Goal: Check status: Check status

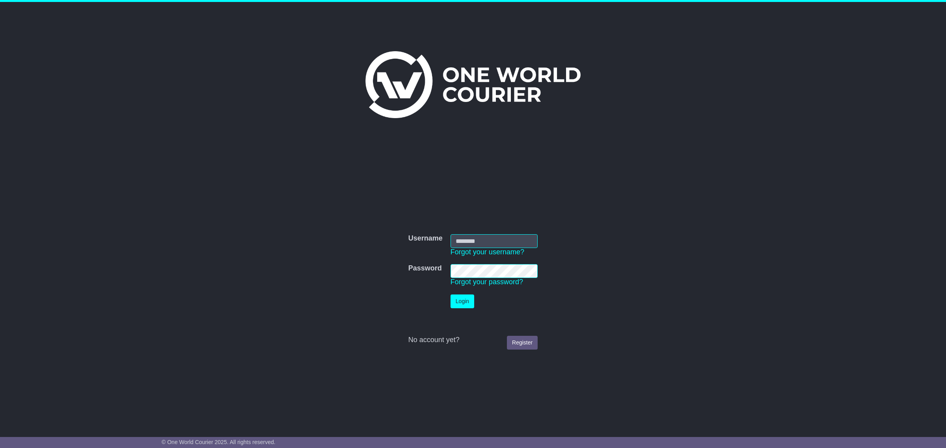
type input "**********"
click at [467, 298] on button "Login" at bounding box center [462, 302] width 24 height 14
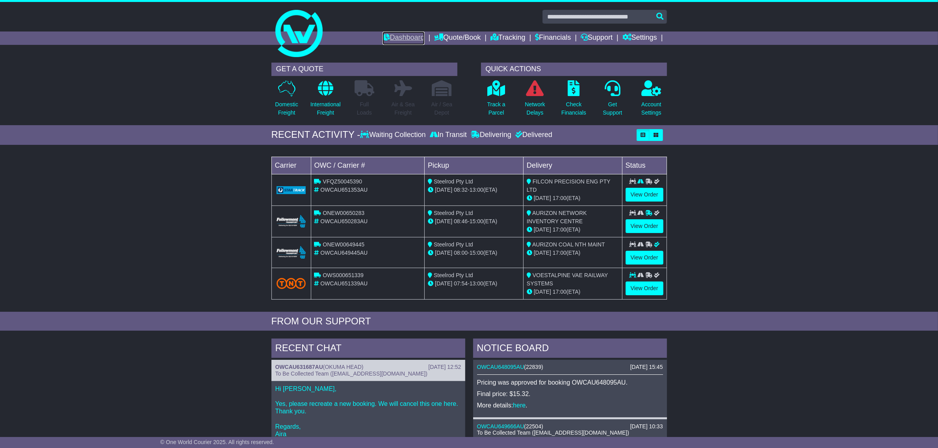
click at [404, 35] on link "Dashboard" at bounding box center [404, 38] width 42 height 13
click at [502, 104] on p "Track a Parcel" at bounding box center [496, 108] width 18 height 17
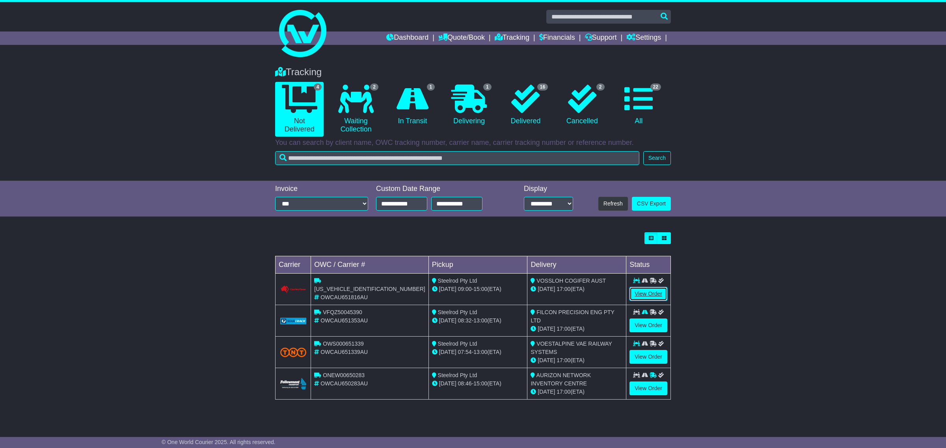
click at [645, 292] on link "View Order" at bounding box center [648, 294] width 38 height 14
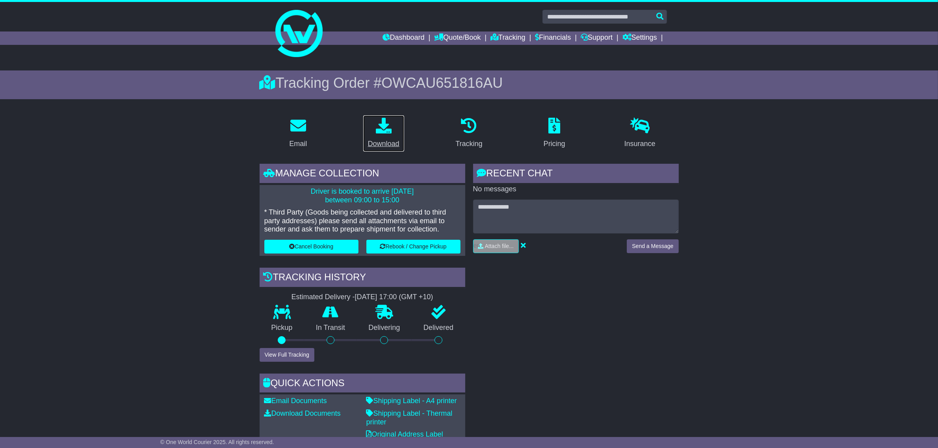
click at [391, 126] on icon at bounding box center [384, 126] width 16 height 16
